Goal: Use online tool/utility: Utilize a website feature to perform a specific function

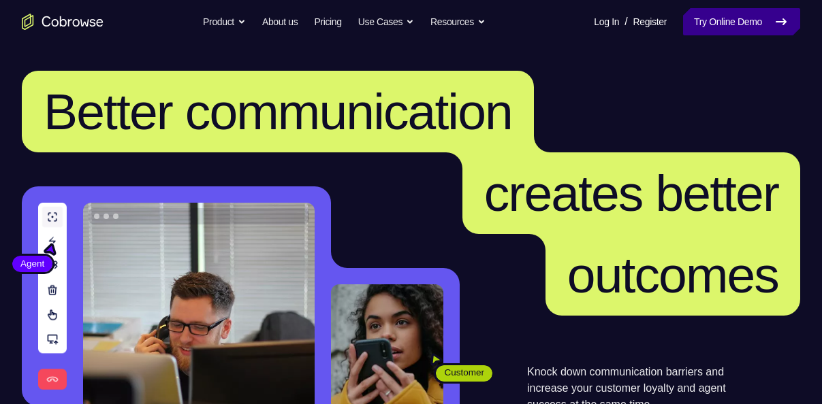
click at [718, 20] on link "Try Online Demo" at bounding box center [741, 21] width 117 height 27
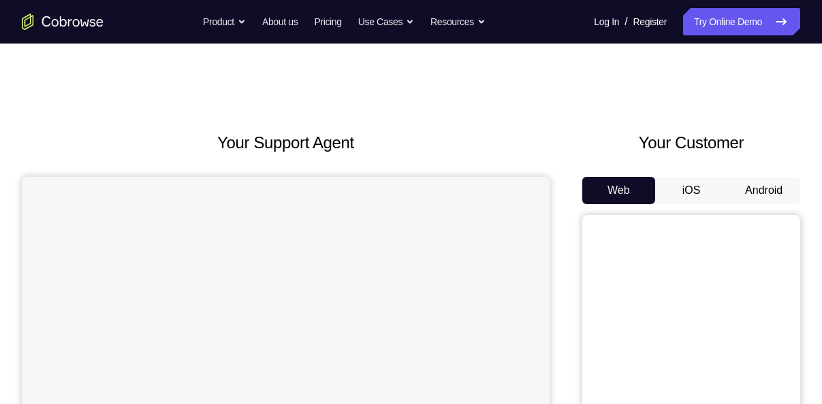
click at [760, 189] on button "Android" at bounding box center [763, 190] width 73 height 27
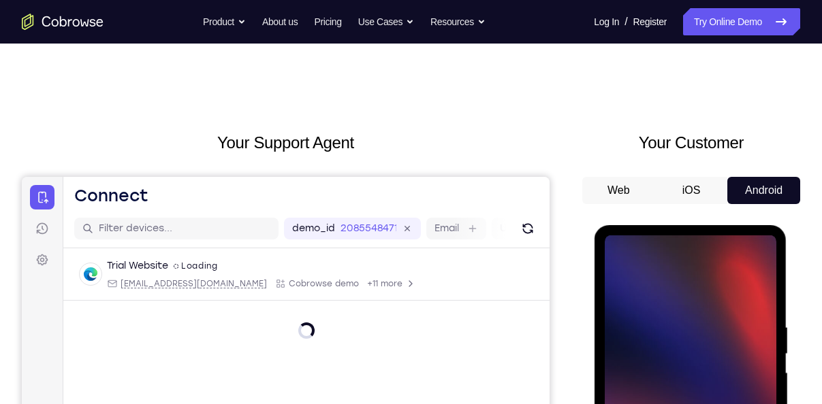
scroll to position [154, 0]
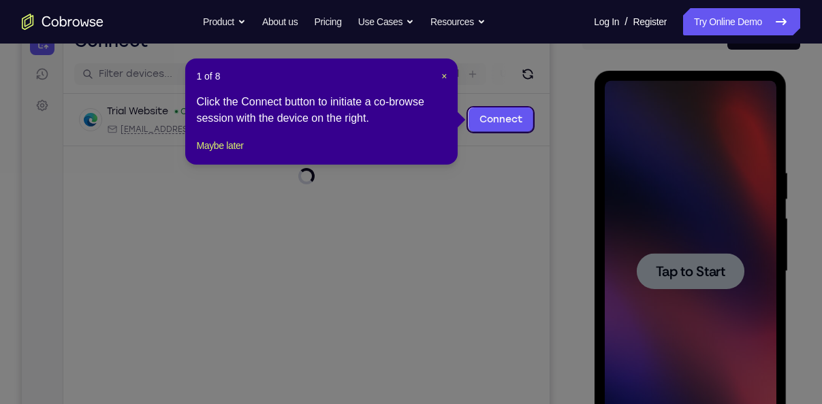
click at [675, 272] on icon at bounding box center [416, 202] width 832 height 404
click at [441, 76] on span "×" at bounding box center [443, 76] width 5 height 11
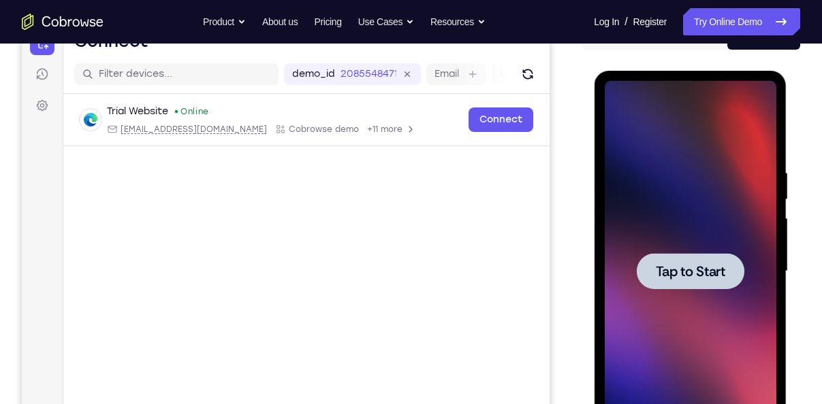
click at [688, 261] on div at bounding box center [690, 271] width 108 height 36
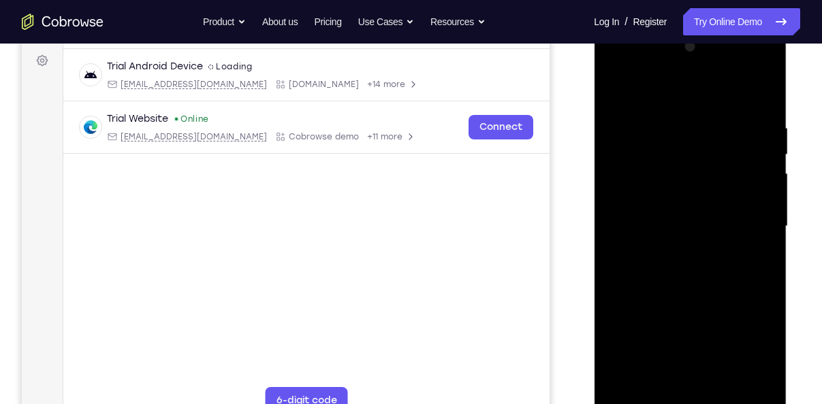
scroll to position [225, 0]
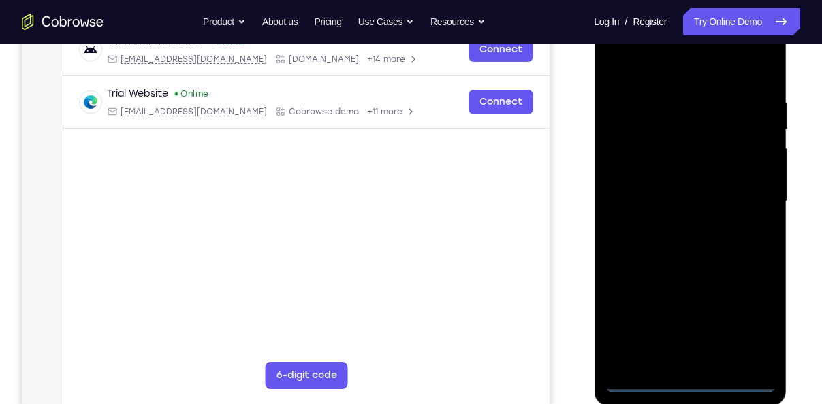
click at [689, 383] on div at bounding box center [690, 201] width 172 height 381
click at [751, 320] on div at bounding box center [690, 201] width 172 height 381
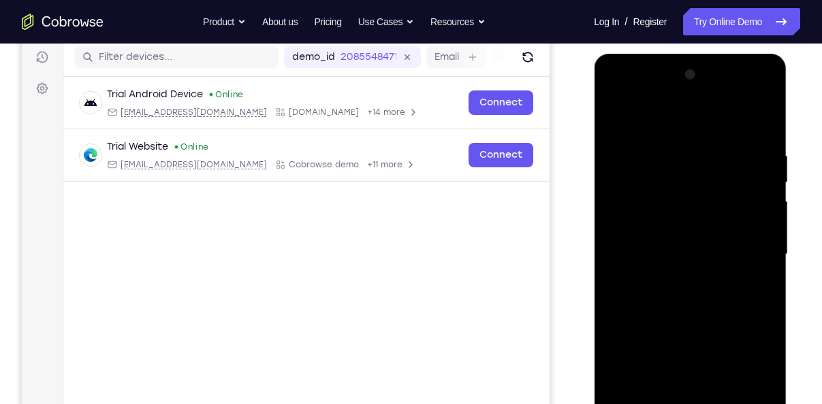
scroll to position [169, 0]
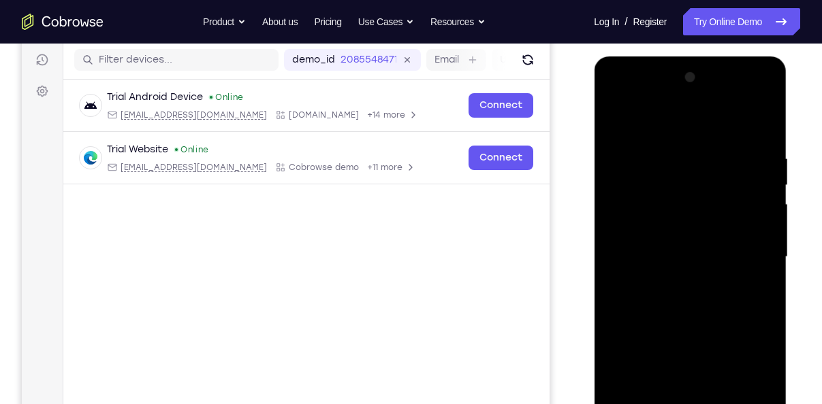
click at [676, 129] on div at bounding box center [690, 257] width 172 height 381
click at [654, 121] on div at bounding box center [690, 257] width 172 height 381
click at [744, 248] on div at bounding box center [690, 257] width 172 height 381
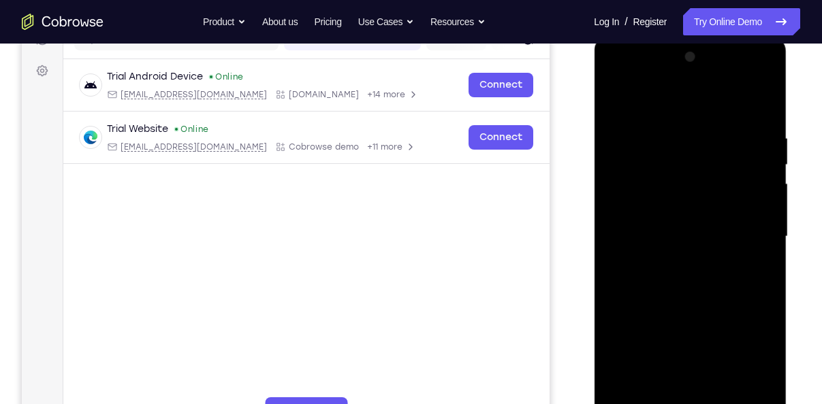
click at [676, 260] on div at bounding box center [690, 236] width 172 height 381
click at [643, 218] on div at bounding box center [690, 236] width 172 height 381
click at [638, 178] on div at bounding box center [690, 236] width 172 height 381
click at [677, 180] on div at bounding box center [690, 236] width 172 height 381
click at [628, 209] on div at bounding box center [690, 236] width 172 height 381
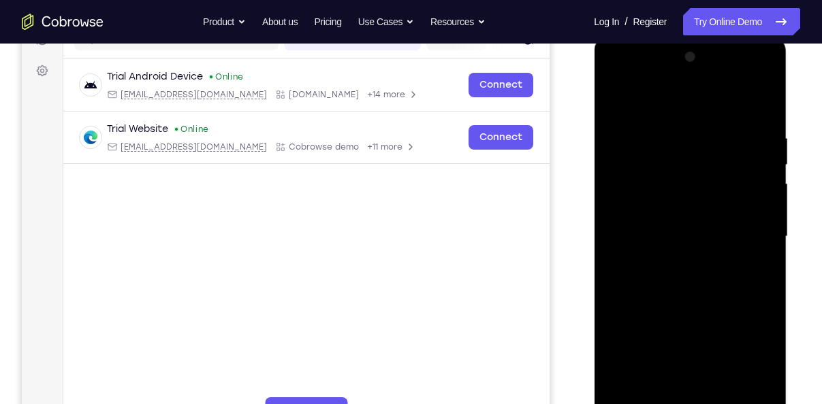
click at [632, 231] on div at bounding box center [690, 236] width 172 height 381
click at [668, 285] on div at bounding box center [690, 236] width 172 height 381
click at [671, 276] on div at bounding box center [690, 236] width 172 height 381
click at [680, 306] on div at bounding box center [690, 236] width 172 height 381
click at [668, 170] on div at bounding box center [690, 236] width 172 height 381
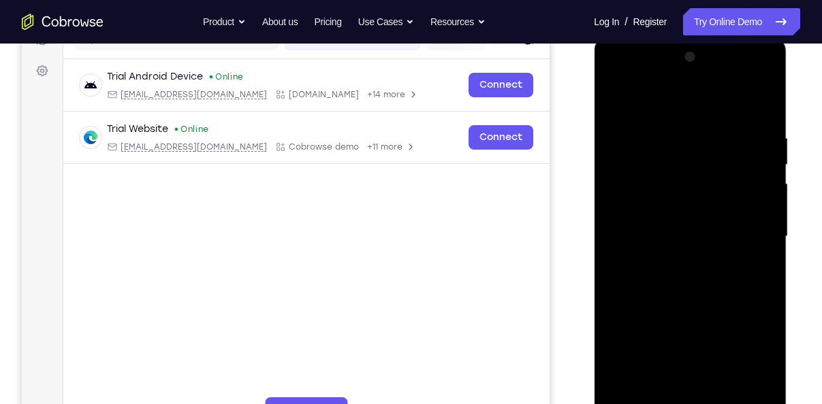
click at [768, 119] on div at bounding box center [690, 236] width 172 height 381
click at [764, 98] on div at bounding box center [690, 236] width 172 height 381
click at [621, 181] on div at bounding box center [690, 236] width 172 height 381
click at [609, 93] on div at bounding box center [690, 236] width 172 height 381
click at [610, 92] on div at bounding box center [690, 236] width 172 height 381
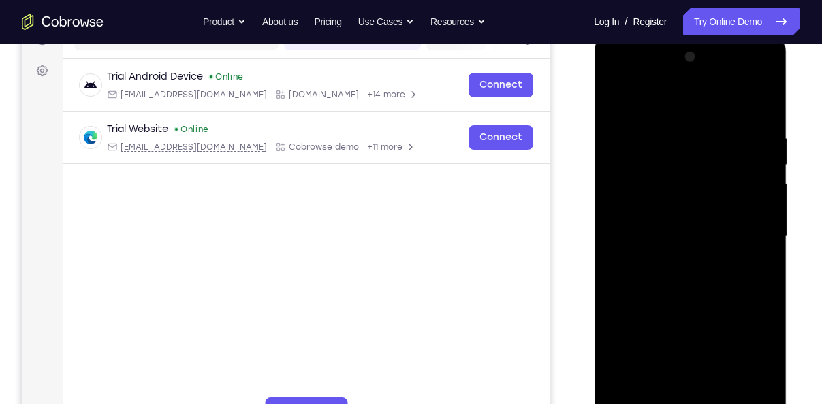
click at [673, 129] on div at bounding box center [690, 236] width 172 height 381
click at [733, 233] on div at bounding box center [690, 236] width 172 height 381
click at [760, 230] on div at bounding box center [690, 236] width 172 height 381
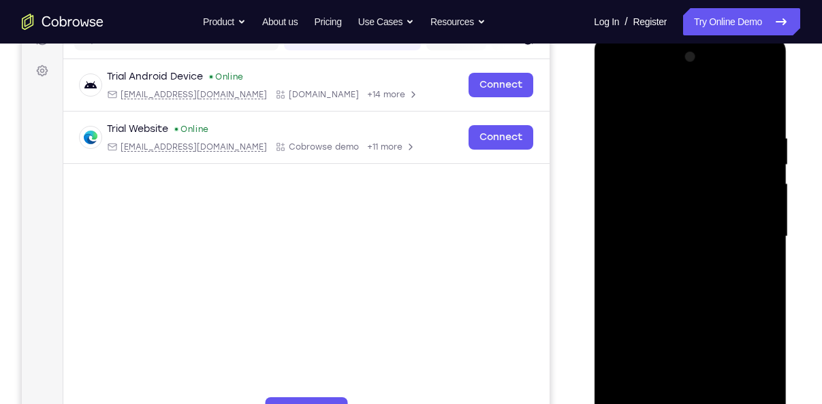
click at [760, 230] on div at bounding box center [690, 236] width 172 height 381
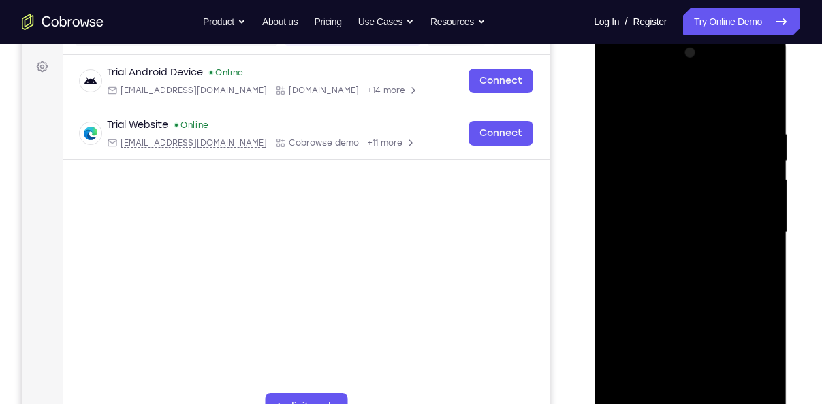
scroll to position [197, 0]
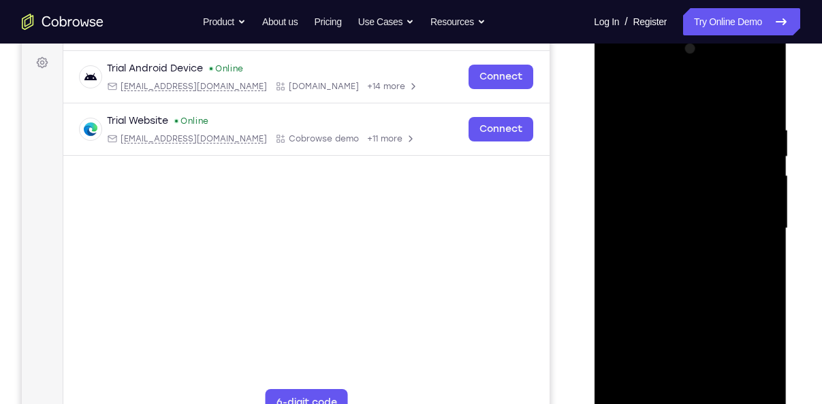
click at [760, 230] on div at bounding box center [690, 228] width 172 height 381
click at [616, 176] on div at bounding box center [690, 228] width 172 height 381
click at [757, 294] on div at bounding box center [690, 228] width 172 height 381
click at [757, 289] on div at bounding box center [690, 228] width 172 height 381
drag, startPoint x: 144, startPoint y: 358, endPoint x: 561, endPoint y: 293, distance: 421.6
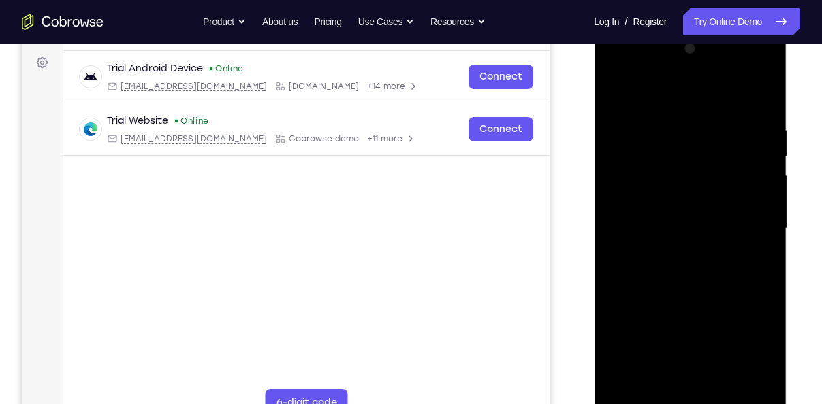
click at [561, 293] on div "Your Support Agent Your Customer Web iOS Android" at bounding box center [411, 184] width 778 height 503
click at [764, 242] on div at bounding box center [690, 228] width 172 height 381
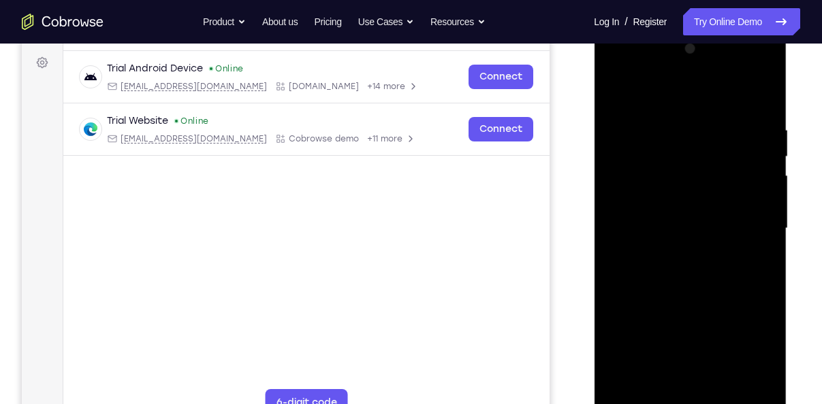
click at [764, 242] on div at bounding box center [690, 228] width 172 height 381
click at [761, 223] on div at bounding box center [690, 228] width 172 height 381
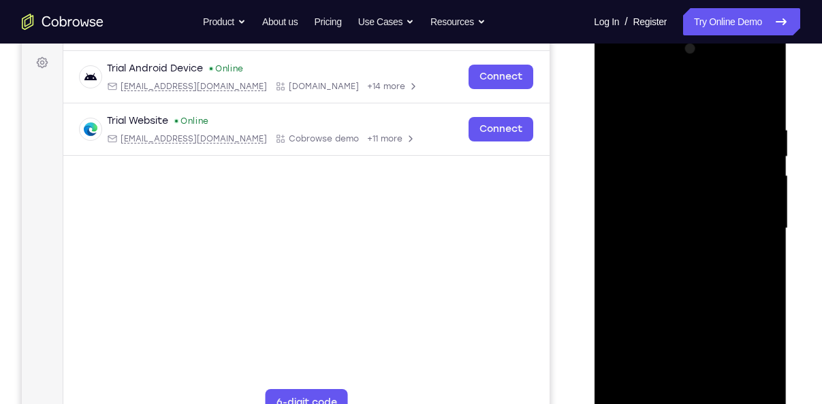
click at [761, 223] on div at bounding box center [690, 228] width 172 height 381
click at [756, 210] on div at bounding box center [690, 228] width 172 height 381
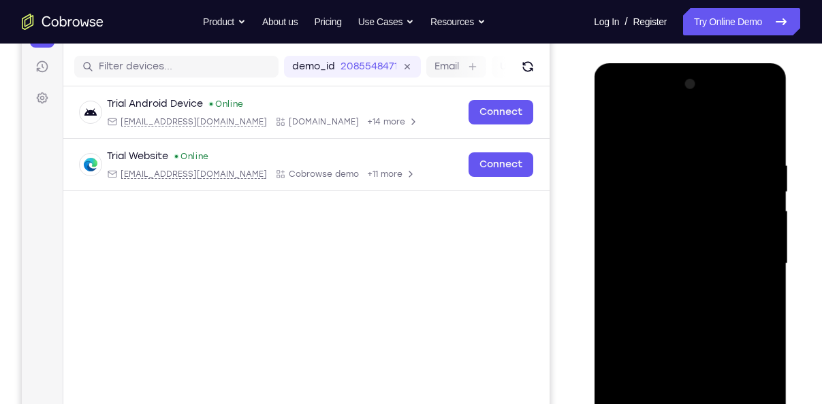
scroll to position [161, 0]
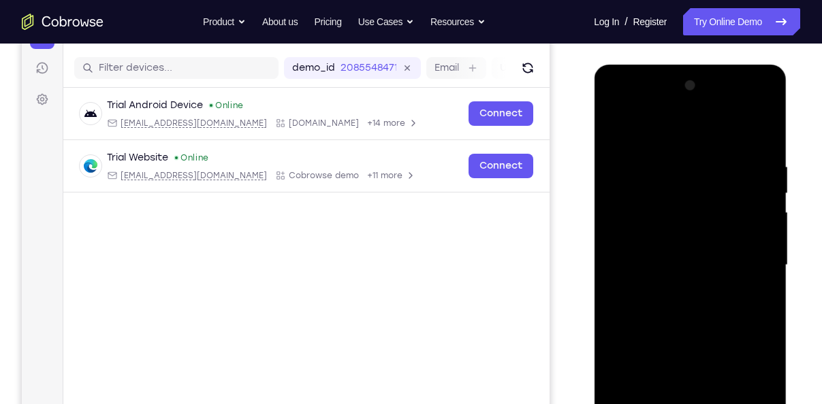
click at [762, 191] on div at bounding box center [690, 265] width 172 height 381
click at [745, 289] on div at bounding box center [690, 265] width 172 height 381
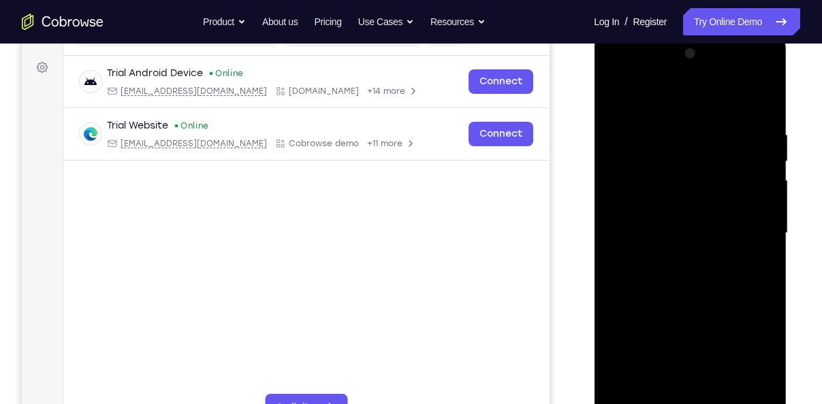
scroll to position [194, 0]
click at [752, 278] on div at bounding box center [690, 232] width 172 height 381
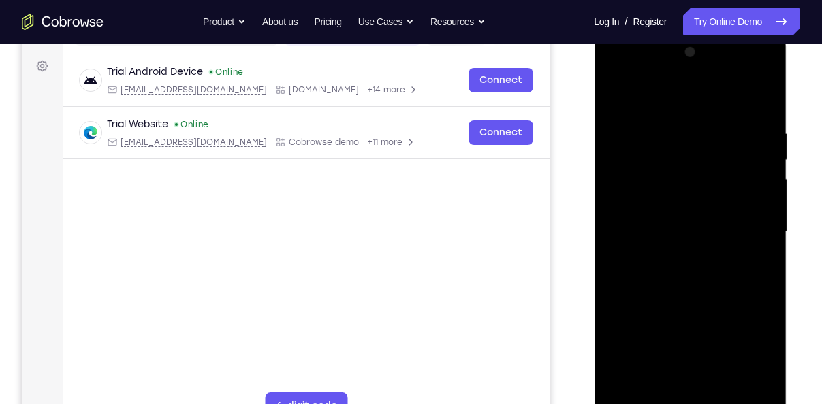
click at [758, 103] on div at bounding box center [690, 232] width 172 height 381
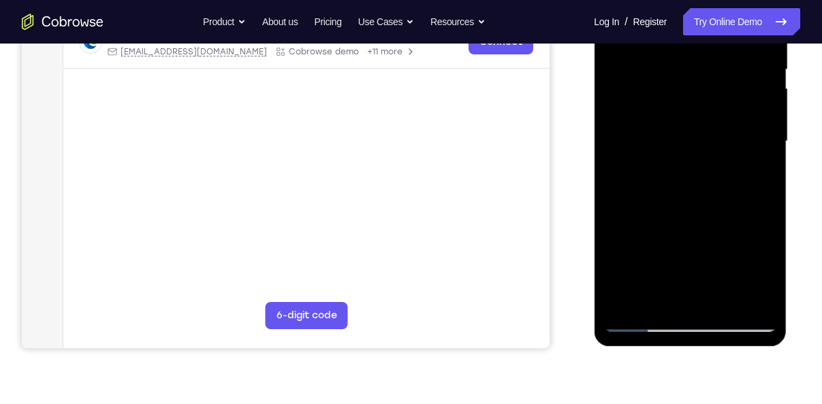
scroll to position [285, 0]
click at [625, 299] on div at bounding box center [690, 140] width 172 height 381
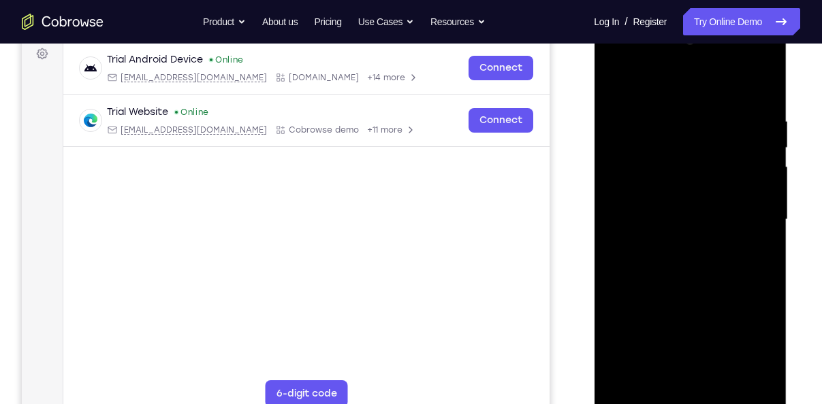
scroll to position [204, 0]
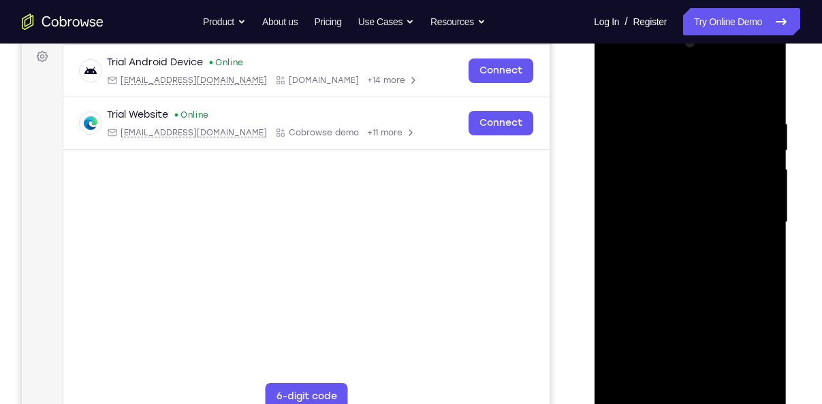
drag, startPoint x: 680, startPoint y: 157, endPoint x: 692, endPoint y: 312, distance: 156.3
click at [692, 312] on div at bounding box center [690, 222] width 172 height 381
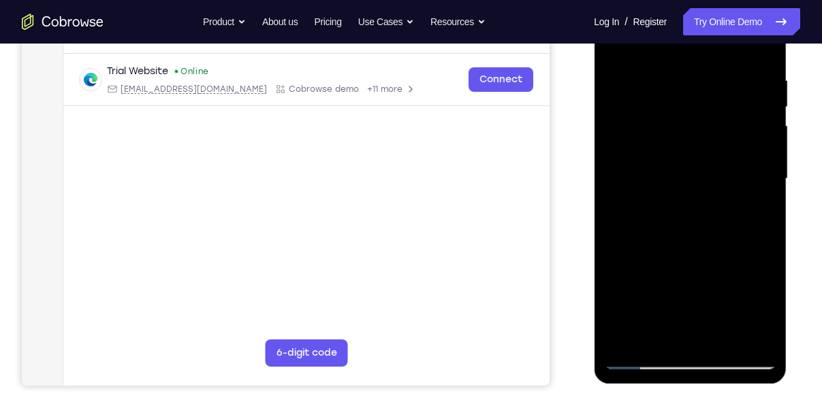
drag, startPoint x: 169, startPoint y: 358, endPoint x: 558, endPoint y: 305, distance: 392.2
click at [558, 305] on div "Your Support Agent Your Customer Web iOS Android" at bounding box center [411, 135] width 778 height 503
drag, startPoint x: 677, startPoint y: 160, endPoint x: 665, endPoint y: 49, distance: 111.5
click at [665, 49] on div at bounding box center [690, 178] width 172 height 381
drag, startPoint x: 681, startPoint y: 208, endPoint x: 691, endPoint y: 82, distance: 125.6
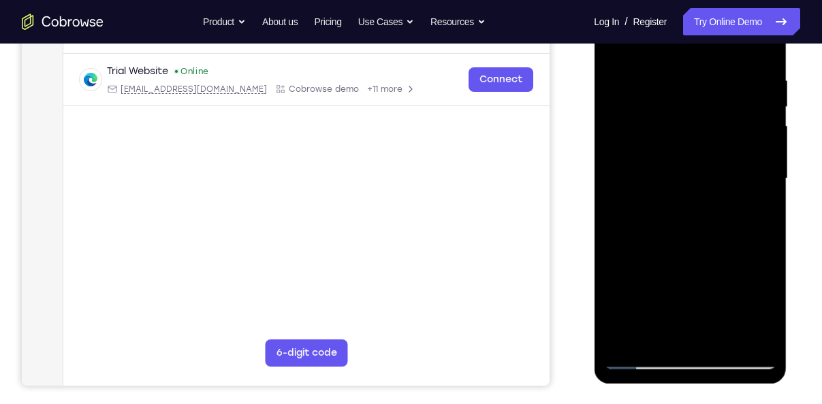
click at [691, 82] on div at bounding box center [690, 178] width 172 height 381
click at [725, 336] on div at bounding box center [690, 178] width 172 height 381
click at [685, 248] on div at bounding box center [690, 178] width 172 height 381
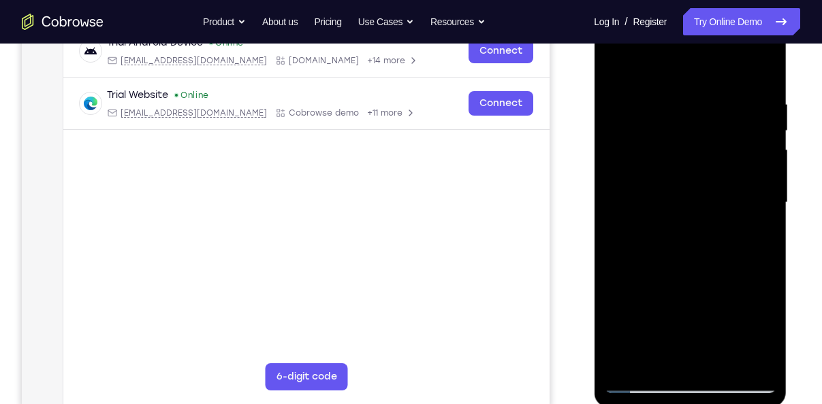
scroll to position [215, 0]
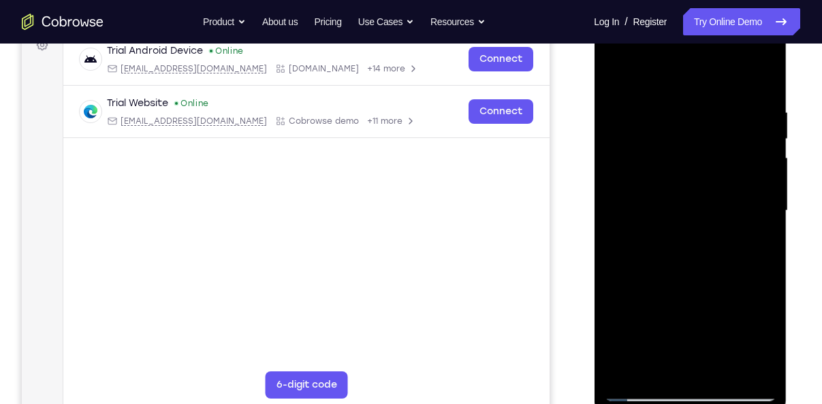
click at [616, 72] on div at bounding box center [690, 210] width 172 height 381
click at [670, 93] on div at bounding box center [690, 210] width 172 height 381
click at [760, 210] on div at bounding box center [690, 210] width 172 height 381
click at [760, 209] on div at bounding box center [690, 210] width 172 height 381
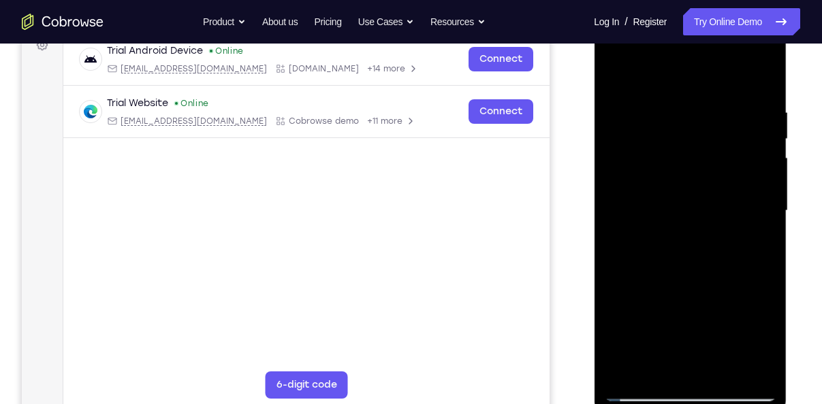
click at [755, 76] on div at bounding box center [690, 210] width 172 height 381
click at [693, 242] on div at bounding box center [690, 210] width 172 height 381
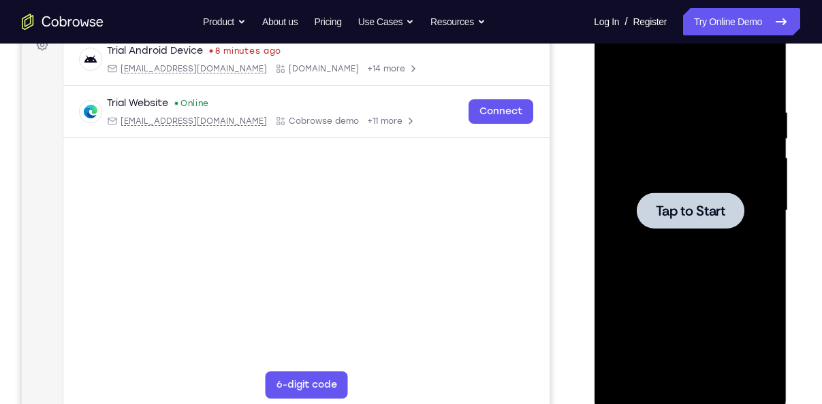
click at [675, 196] on div at bounding box center [690, 211] width 108 height 36
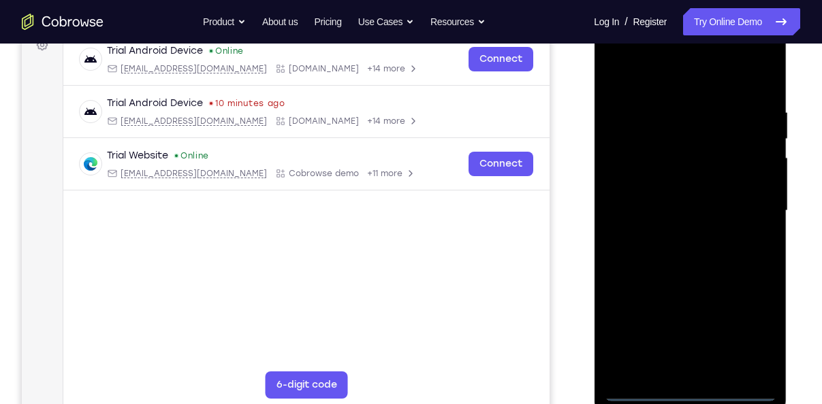
click at [689, 393] on div at bounding box center [690, 210] width 172 height 381
click at [749, 336] on div at bounding box center [690, 210] width 172 height 381
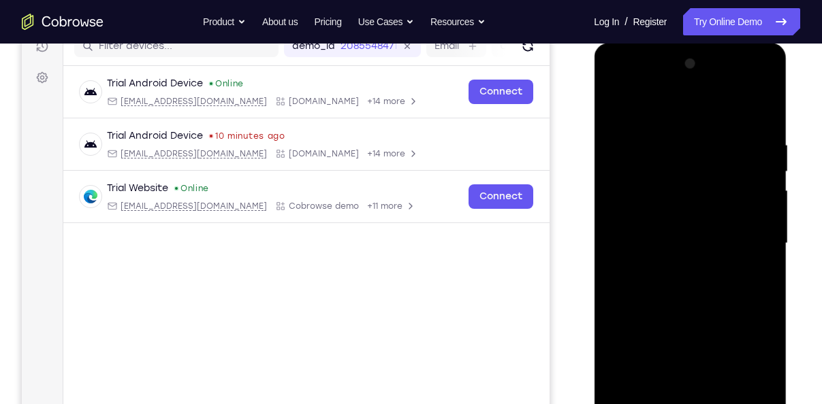
scroll to position [181, 0]
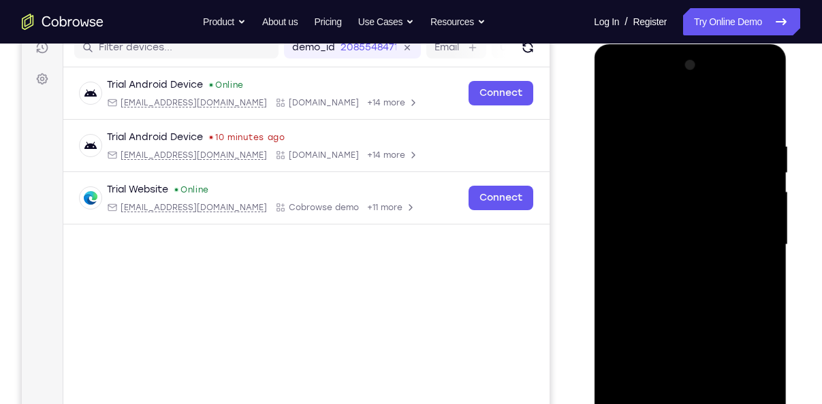
click at [692, 108] on div at bounding box center [690, 244] width 172 height 381
click at [748, 241] on div at bounding box center [690, 244] width 172 height 381
click at [669, 270] on div at bounding box center [690, 244] width 172 height 381
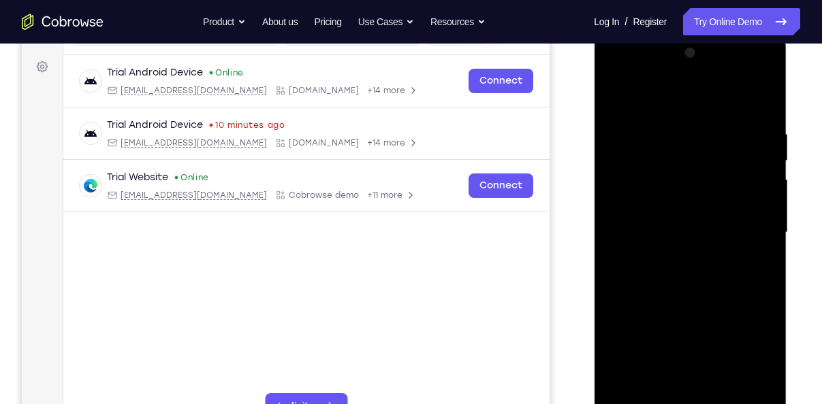
click at [644, 207] on div at bounding box center [690, 232] width 172 height 381
click at [649, 205] on div at bounding box center [690, 232] width 172 height 381
click at [653, 232] on div at bounding box center [690, 232] width 172 height 381
click at [664, 277] on div at bounding box center [690, 232] width 172 height 381
click at [670, 269] on div at bounding box center [690, 232] width 172 height 381
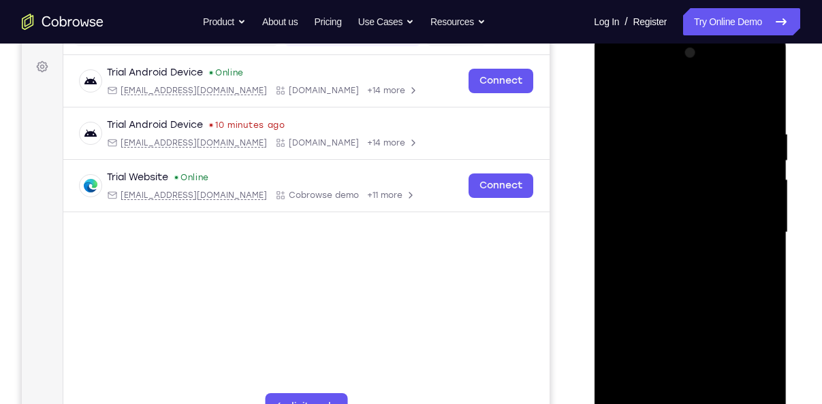
click at [674, 276] on div at bounding box center [690, 232] width 172 height 381
click at [766, 110] on div at bounding box center [690, 232] width 172 height 381
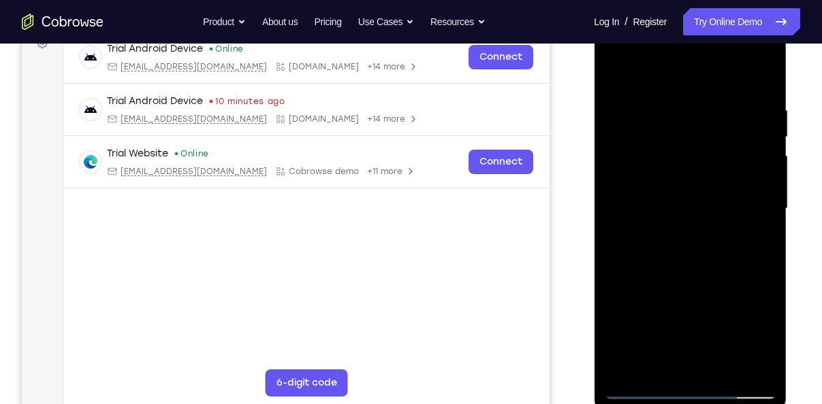
scroll to position [218, 0]
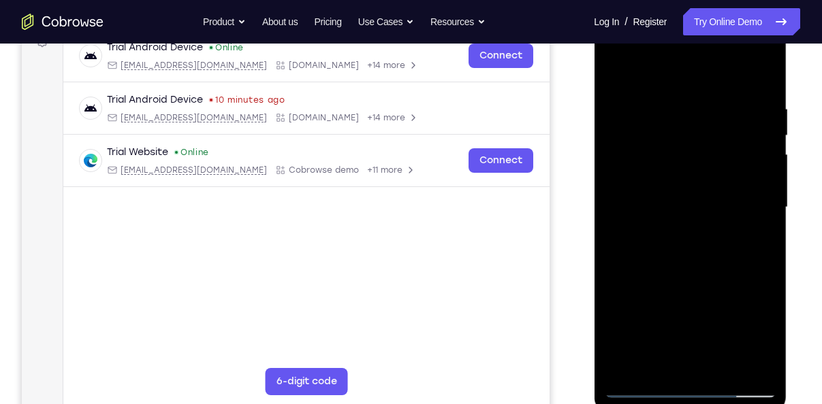
click at [764, 366] on div at bounding box center [690, 207] width 172 height 381
click at [669, 103] on div at bounding box center [690, 207] width 172 height 381
click at [760, 78] on div at bounding box center [690, 207] width 172 height 381
click at [655, 365] on div at bounding box center [690, 207] width 172 height 381
click at [660, 69] on div at bounding box center [690, 207] width 172 height 381
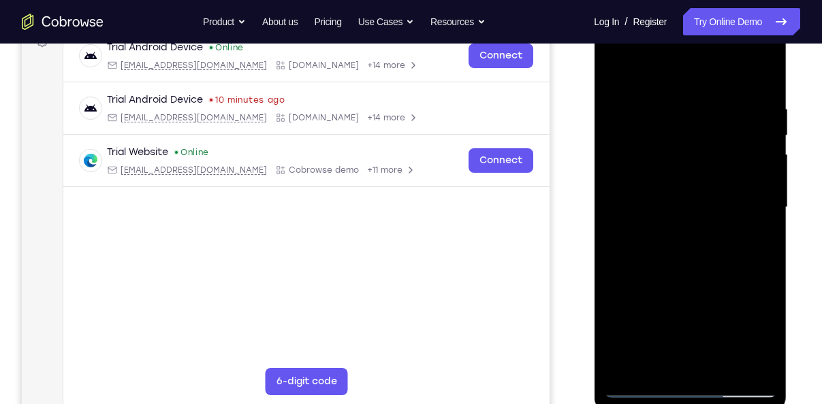
click at [650, 107] on div at bounding box center [690, 207] width 172 height 381
click at [625, 106] on div at bounding box center [690, 207] width 172 height 381
drag, startPoint x: 626, startPoint y: 106, endPoint x: 630, endPoint y: 100, distance: 7.4
click at [630, 100] on div at bounding box center [690, 207] width 172 height 381
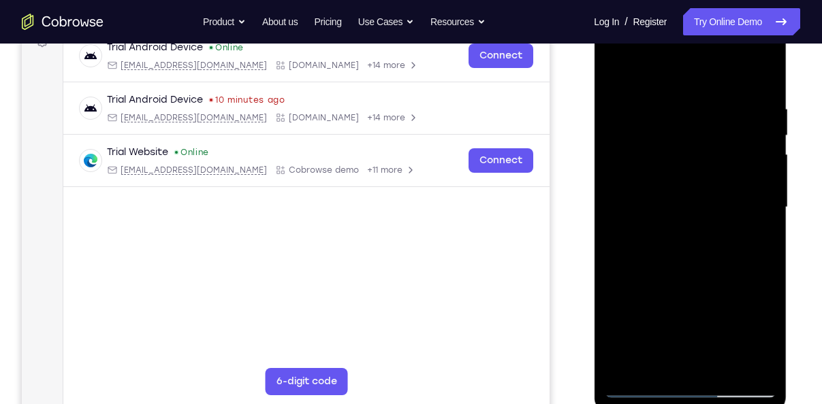
click at [630, 100] on div at bounding box center [690, 207] width 172 height 381
click at [637, 94] on div at bounding box center [690, 207] width 172 height 381
drag, startPoint x: 655, startPoint y: 125, endPoint x: 648, endPoint y: 133, distance: 10.6
click at [648, 133] on div at bounding box center [690, 207] width 172 height 381
click at [628, 99] on div at bounding box center [690, 207] width 172 height 381
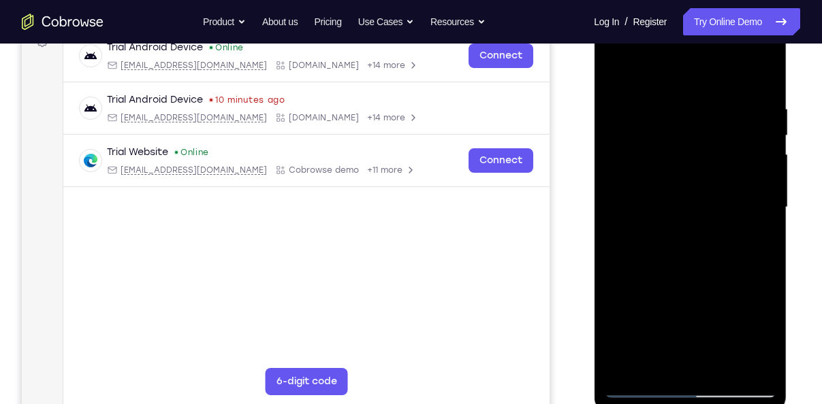
click at [612, 68] on div at bounding box center [690, 207] width 172 height 381
click at [614, 106] on div at bounding box center [690, 207] width 172 height 381
click at [766, 111] on div at bounding box center [690, 207] width 172 height 381
click at [722, 361] on div at bounding box center [690, 207] width 172 height 381
click at [681, 280] on div at bounding box center [690, 207] width 172 height 381
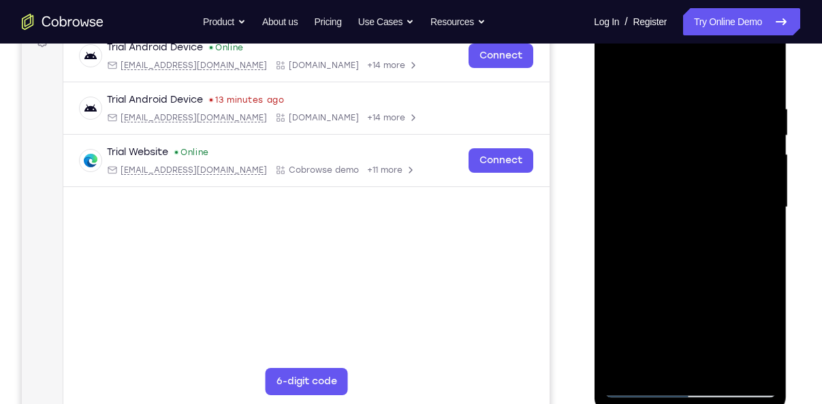
click at [646, 112] on div at bounding box center [690, 207] width 172 height 381
click at [661, 204] on div at bounding box center [690, 207] width 172 height 381
click at [647, 225] on div at bounding box center [690, 207] width 172 height 381
click at [617, 65] on div at bounding box center [690, 207] width 172 height 381
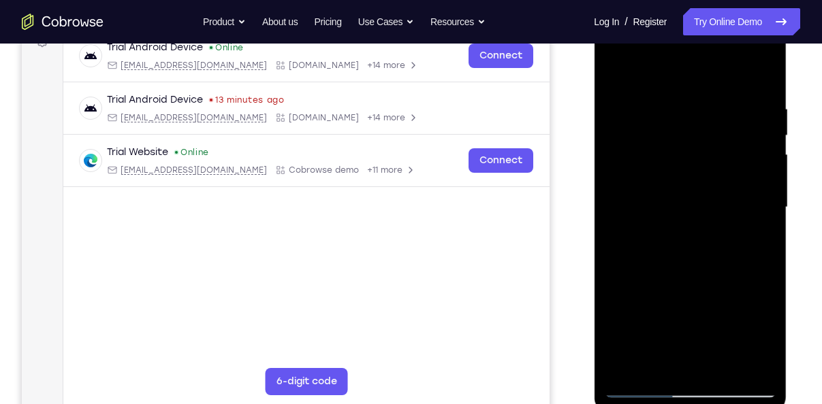
click at [662, 105] on div at bounding box center [690, 207] width 172 height 381
click at [768, 214] on div at bounding box center [690, 207] width 172 height 381
click at [758, 213] on div at bounding box center [690, 207] width 172 height 381
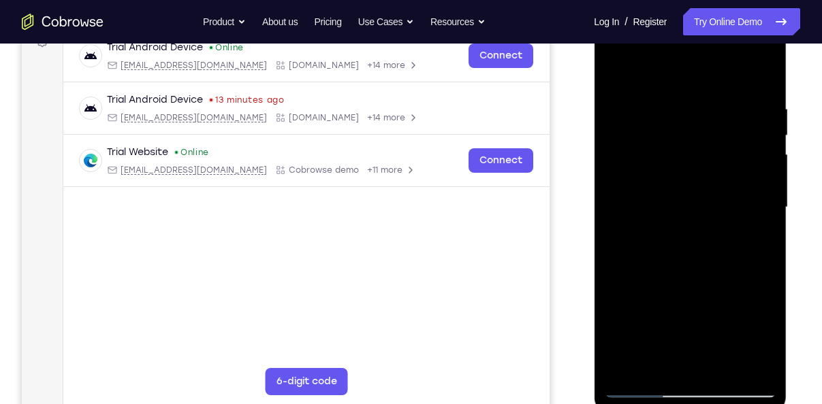
click at [758, 213] on div at bounding box center [690, 207] width 172 height 381
click at [743, 212] on div at bounding box center [690, 207] width 172 height 381
click at [765, 223] on div at bounding box center [690, 207] width 172 height 381
click at [760, 75] on div at bounding box center [690, 207] width 172 height 381
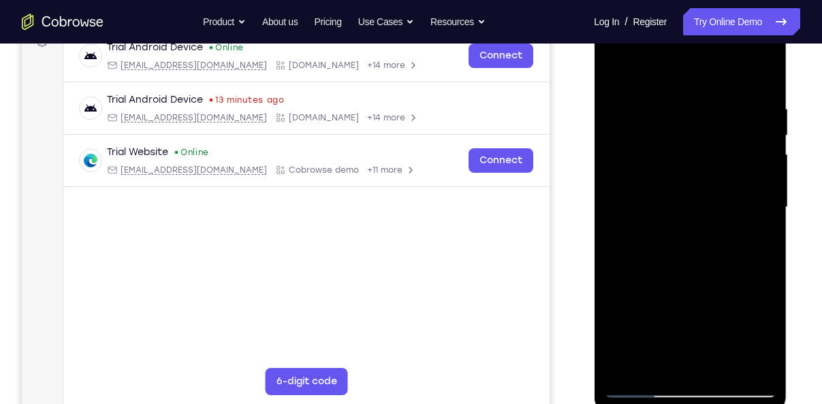
click at [760, 75] on div at bounding box center [690, 207] width 172 height 381
click at [615, 66] on div at bounding box center [690, 207] width 172 height 381
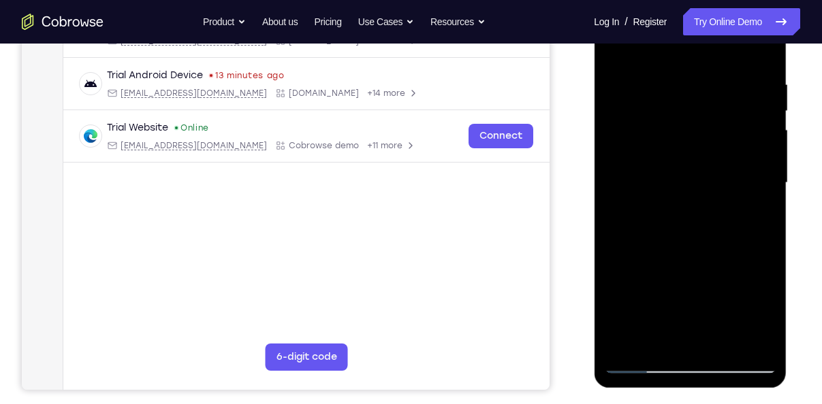
scroll to position [244, 0]
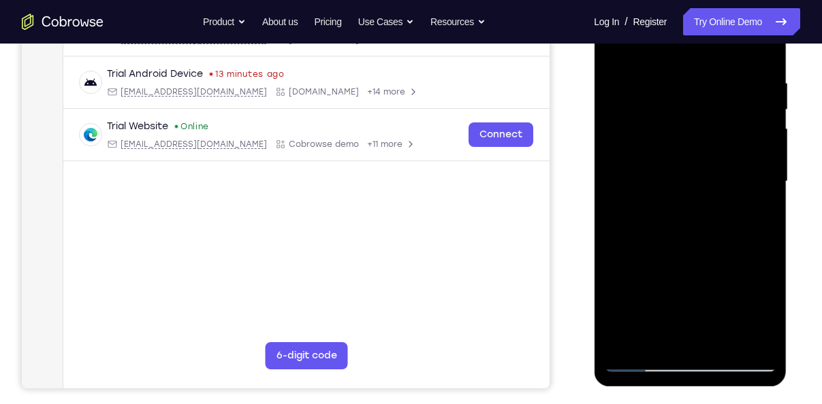
click at [627, 340] on div at bounding box center [690, 181] width 172 height 381
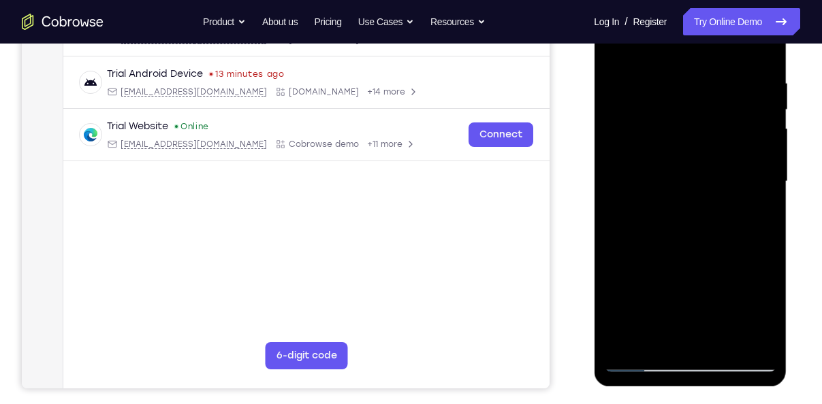
click at [627, 340] on div at bounding box center [690, 181] width 172 height 381
click at [718, 340] on div at bounding box center [690, 181] width 172 height 381
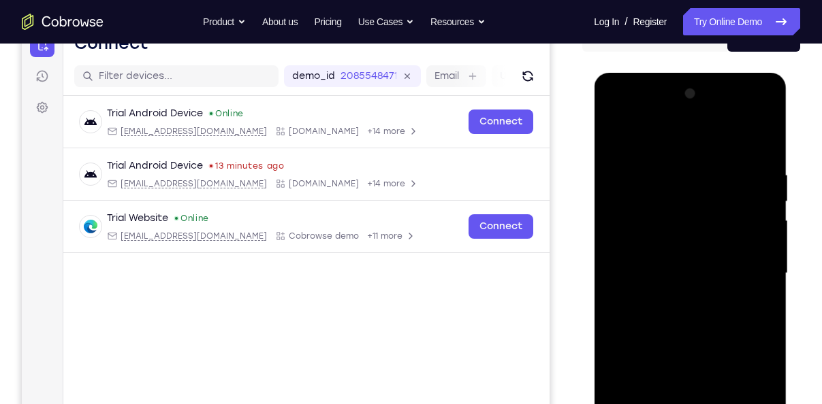
scroll to position [152, 0]
click at [621, 135] on div at bounding box center [690, 274] width 172 height 381
drag, startPoint x: 668, startPoint y: 242, endPoint x: 702, endPoint y: 80, distance: 165.7
click at [702, 80] on div at bounding box center [689, 277] width 193 height 406
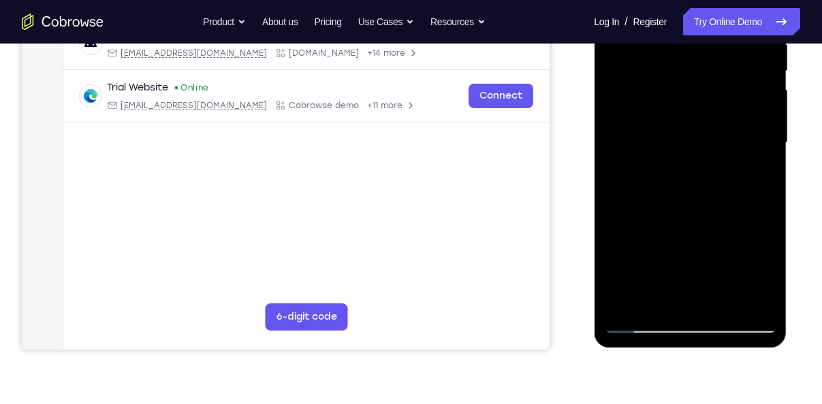
scroll to position [285, 0]
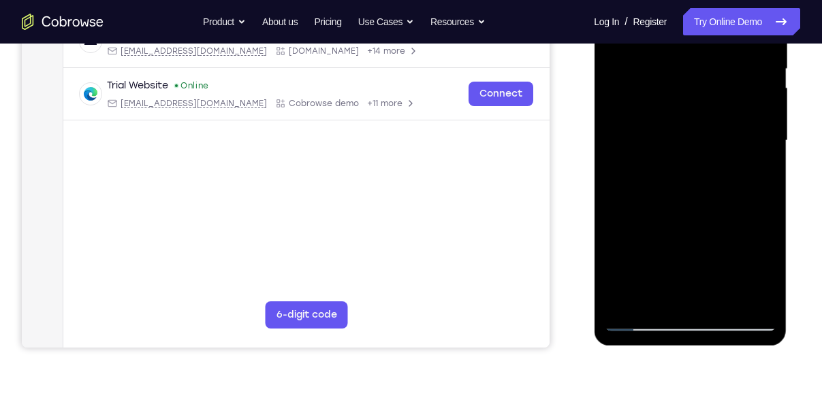
click at [658, 299] on div at bounding box center [690, 140] width 172 height 381
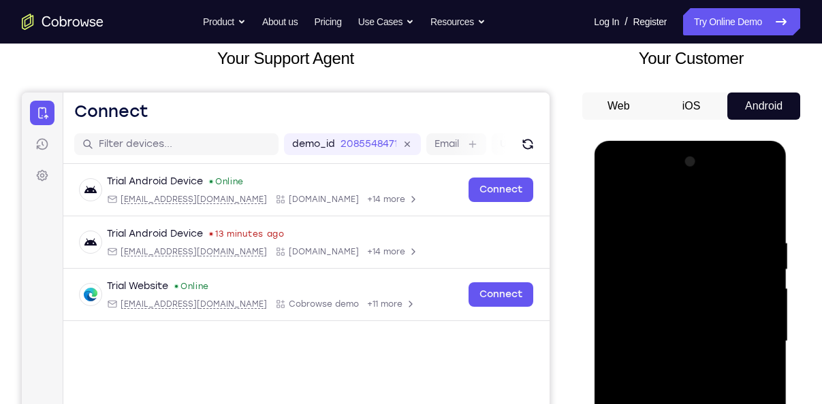
scroll to position [84, 0]
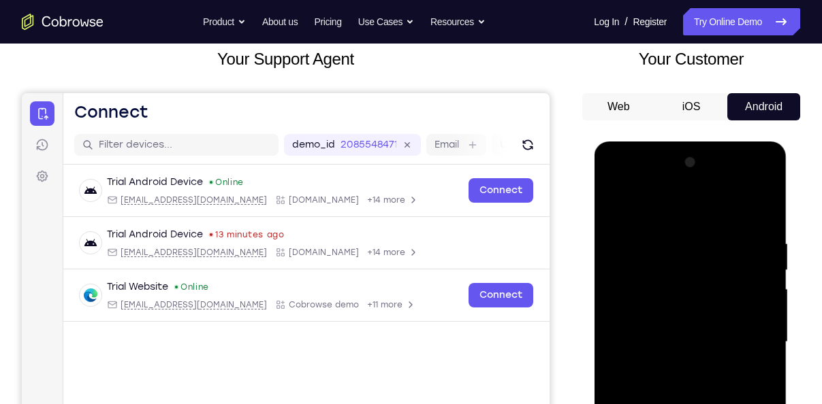
click at [676, 201] on div at bounding box center [690, 342] width 172 height 381
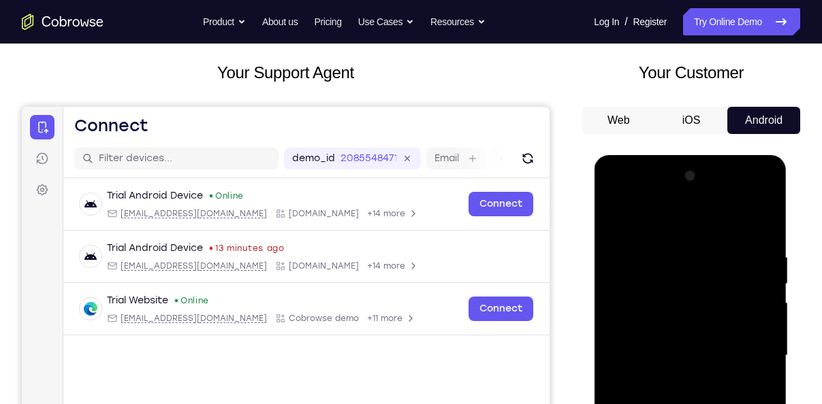
drag, startPoint x: 633, startPoint y: 267, endPoint x: 633, endPoint y: 303, distance: 35.4
click at [633, 303] on div at bounding box center [690, 355] width 172 height 381
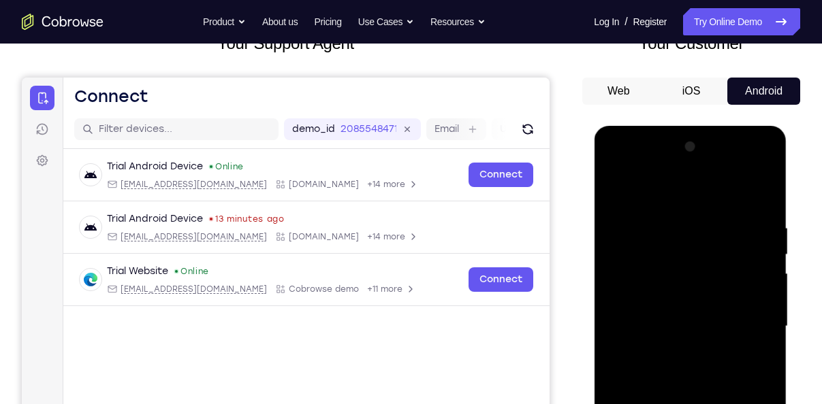
click at [617, 213] on div at bounding box center [690, 326] width 172 height 381
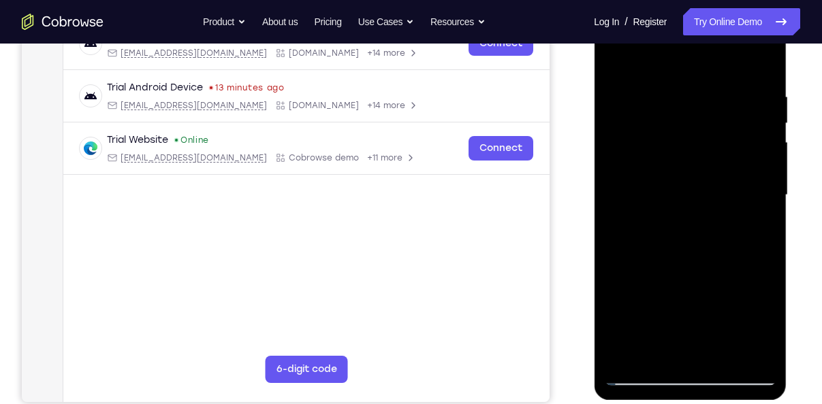
scroll to position [244, 0]
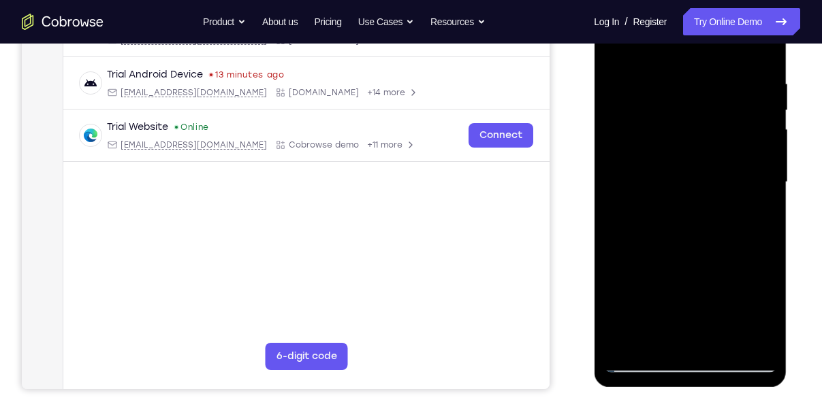
click at [619, 341] on div at bounding box center [690, 182] width 172 height 381
drag, startPoint x: 686, startPoint y: 184, endPoint x: 743, endPoint y: 439, distance: 260.7
click at [743, 390] on html "Online web based iOS Simulators and Android Emulators. Run iPhone, iPad, Mobile…" at bounding box center [690, 186] width 194 height 408
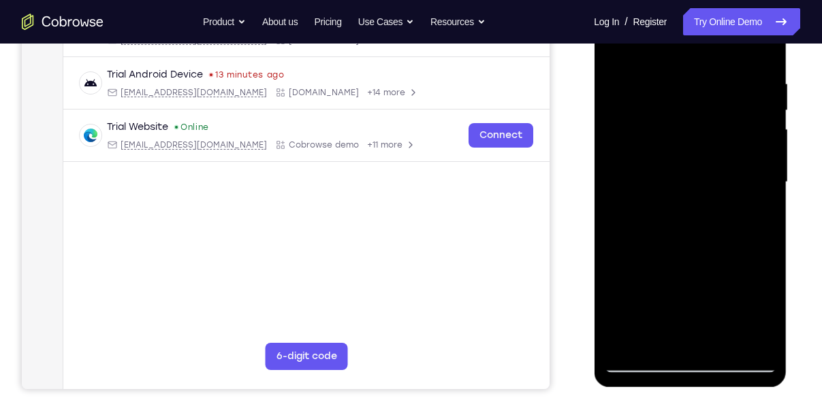
click at [665, 80] on div at bounding box center [690, 182] width 172 height 381
